Goal: Contribute content

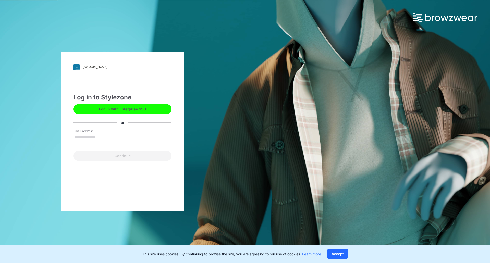
type input "**********"
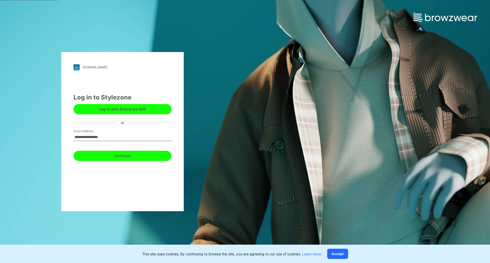
click at [107, 155] on button "Continue" at bounding box center [122, 156] width 98 height 10
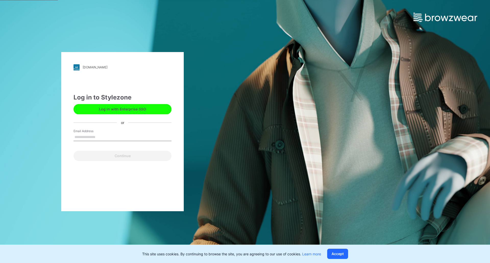
click at [104, 138] on input "Email Address" at bounding box center [122, 137] width 98 height 8
type input "**********"
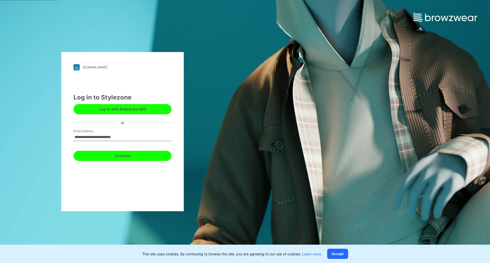
click at [117, 155] on button "Continue" at bounding box center [122, 156] width 98 height 10
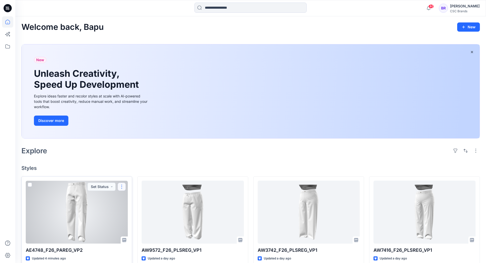
click at [123, 188] on button "button" at bounding box center [122, 187] width 8 height 8
click at [133, 198] on p "Edit" at bounding box center [131, 198] width 6 height 5
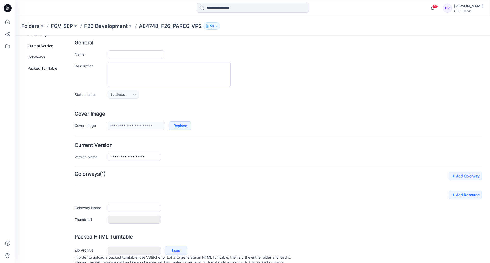
scroll to position [43, 0]
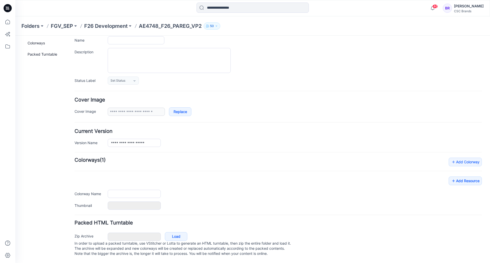
type input "**********"
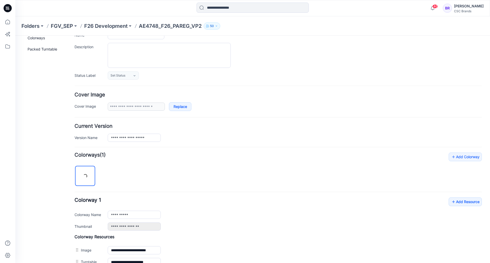
click at [460, 174] on div "**********" at bounding box center [278, 234] width 407 height 162
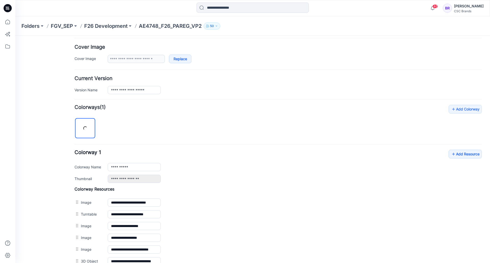
scroll to position [119, 0]
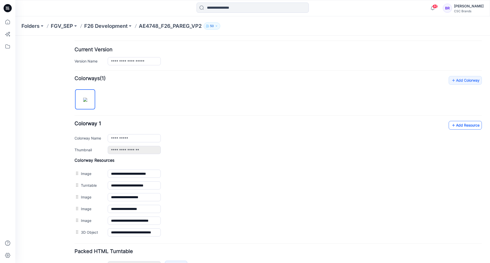
click at [458, 125] on link "Add Resource" at bounding box center [465, 125] width 33 height 9
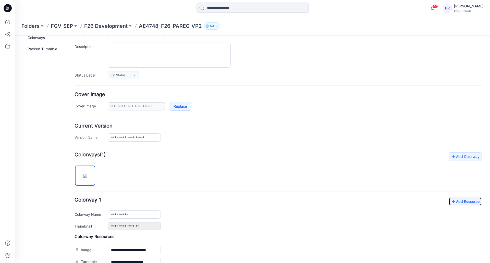
scroll to position [43, 0]
click at [125, 76] on span "Set Status" at bounding box center [117, 75] width 15 height 5
click at [123, 107] on link "Virtual Proto 2" at bounding box center [128, 108] width 39 height 11
click at [130, 54] on textarea "Description" at bounding box center [169, 55] width 123 height 25
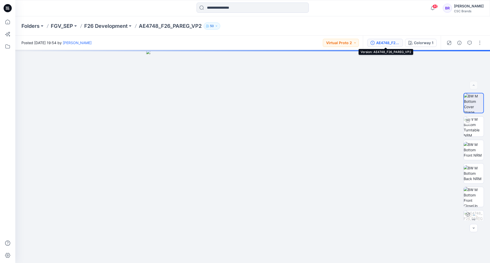
click at [382, 43] on div "AE4748_F26_PAREG_VP2" at bounding box center [387, 43] width 23 height 6
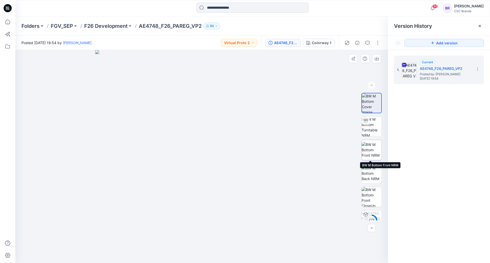
click at [373, 145] on img at bounding box center [372, 150] width 20 height 16
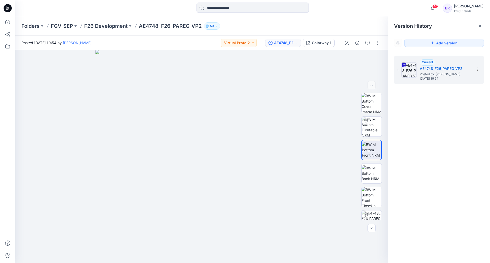
drag, startPoint x: 7, startPoint y: 7, endPoint x: 16, endPoint y: 1, distance: 10.6
click at [7, 7] on icon at bounding box center [8, 8] width 8 height 8
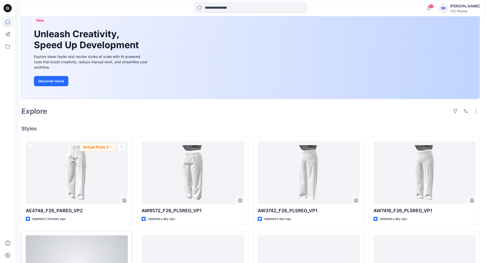
scroll to position [77, 0]
